Goal: Information Seeking & Learning: Understand process/instructions

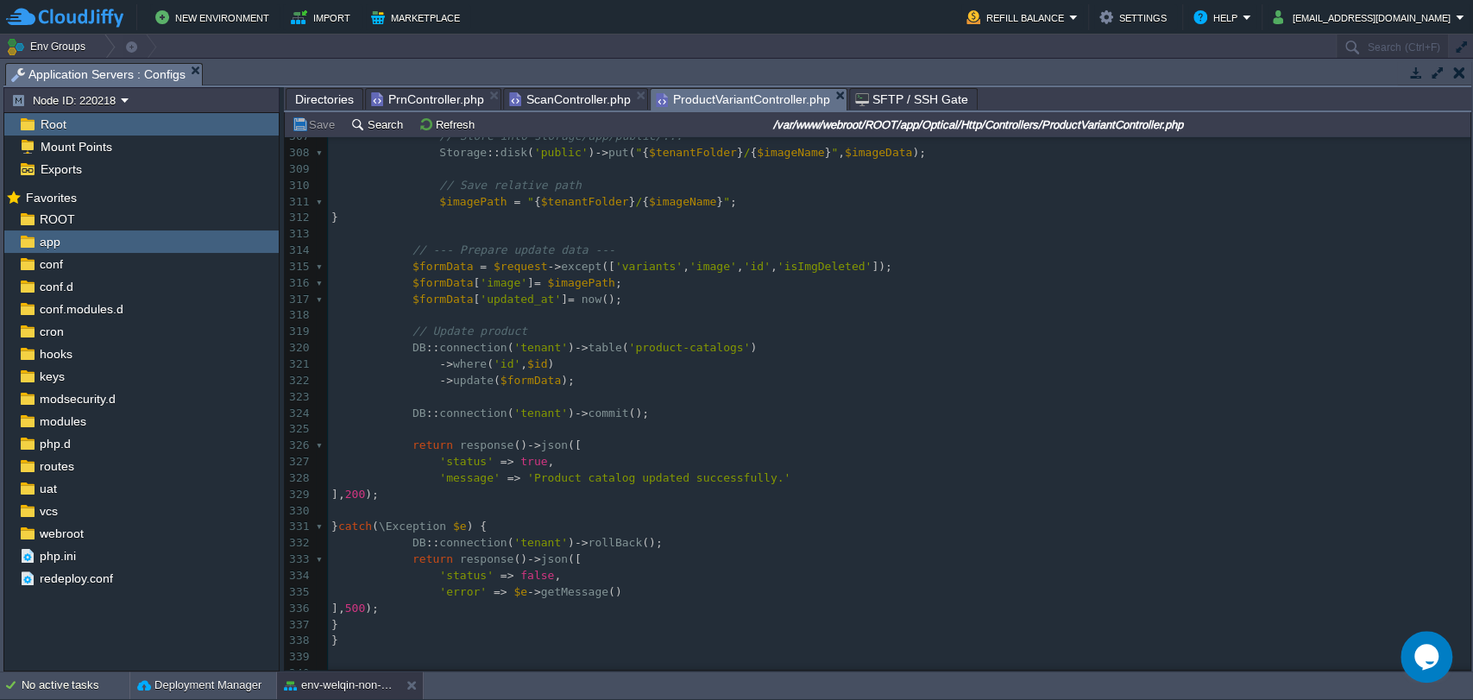
scroll to position [5378, 0]
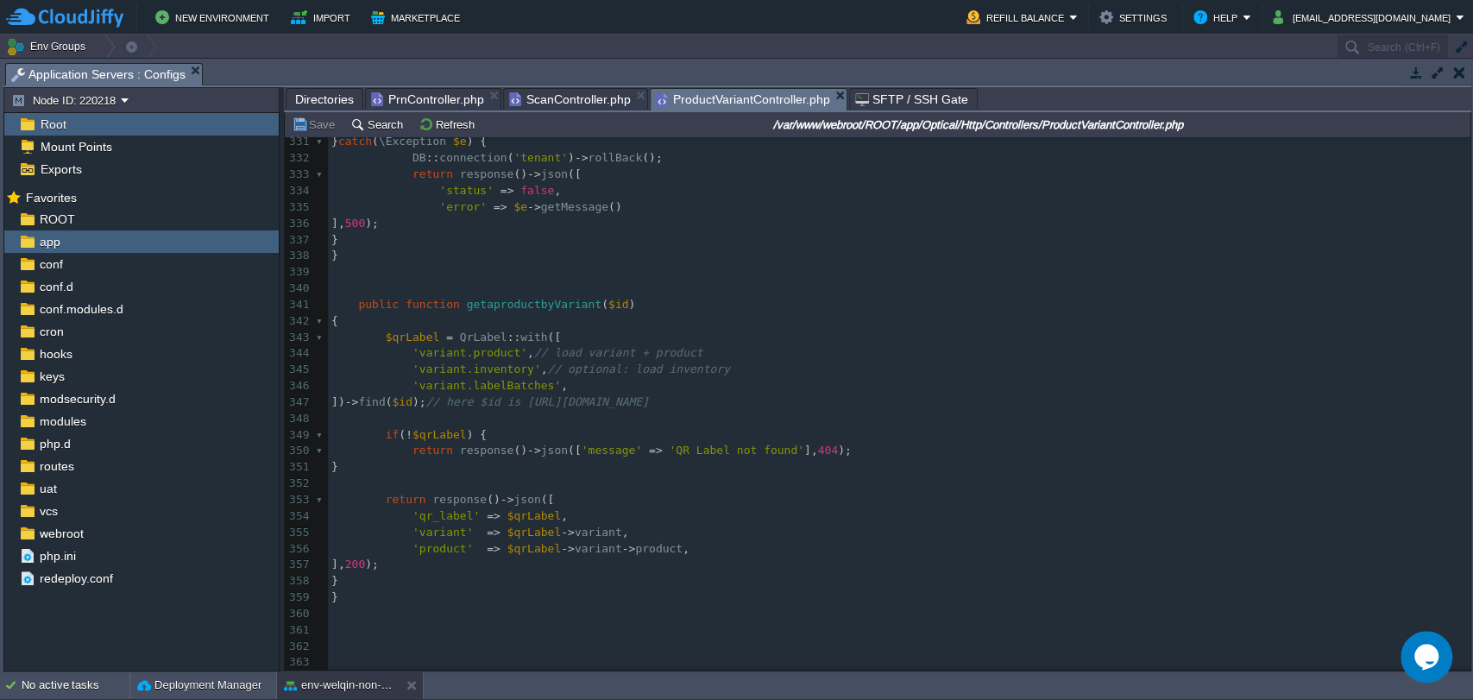
click at [483, 299] on span "getaproductbyVariant" at bounding box center [534, 304] width 135 height 13
type textarea "getaproductbyVariant"
click at [443, 400] on div "x use App\Optical\ Models \QrLabel ; 321 -> where ( 'id' , $id ) 322 -> update …" at bounding box center [899, 321] width 1143 height 699
type textarea "$id"
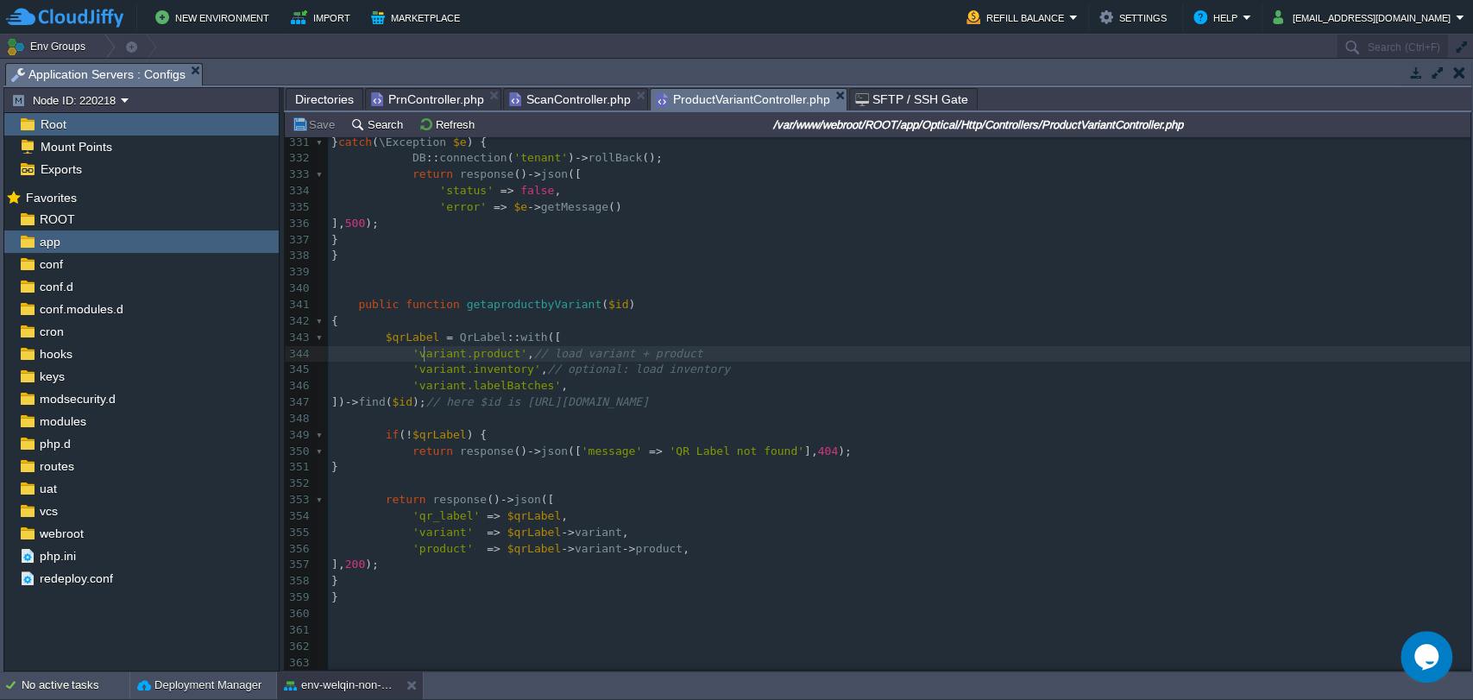
click at [425, 356] on pre "'variant.product' , // load variant + product" at bounding box center [899, 354] width 1143 height 16
type textarea "variant"
click at [428, 428] on span "$qrLabel" at bounding box center [440, 434] width 54 height 13
type textarea "$qrLabel"
click at [425, 542] on div "x use App\Optical\ Models \QrLabel ; 321 -> where ( 'id' , $id ) 322 -> update …" at bounding box center [899, 321] width 1143 height 699
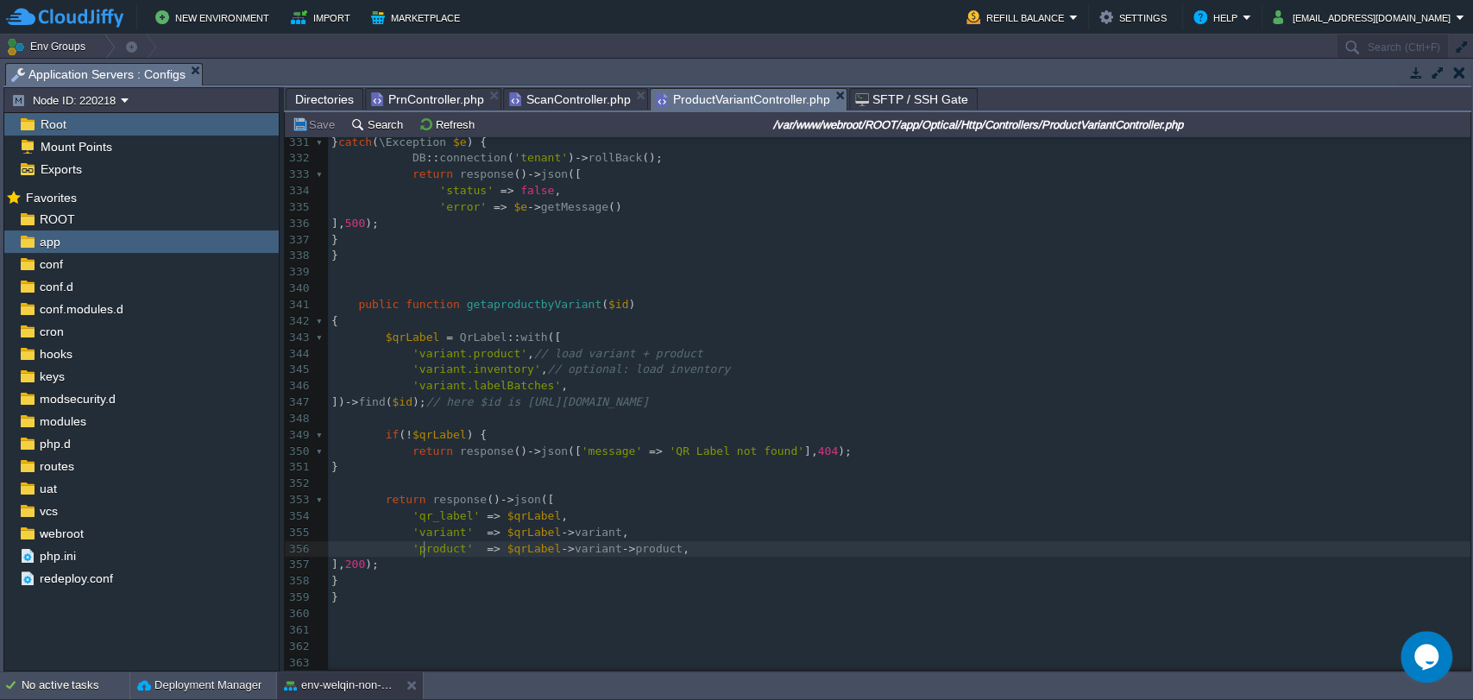
type textarea "product"
click at [555, 566] on pre "], 200 );" at bounding box center [899, 565] width 1143 height 16
